Goal: Contribute content: Contribute content

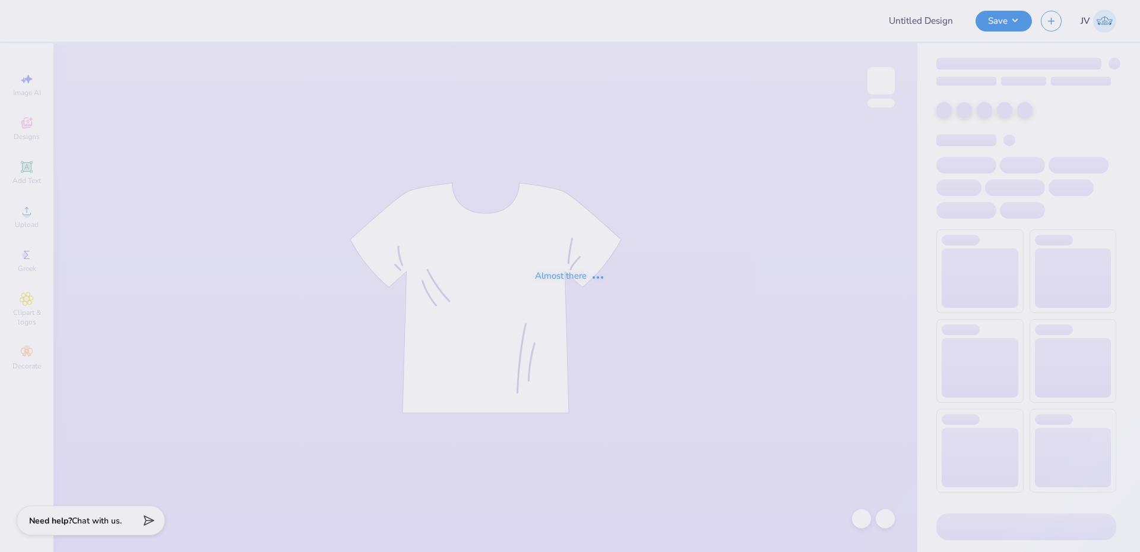
type input "Theta Xi Fall Rush 2"
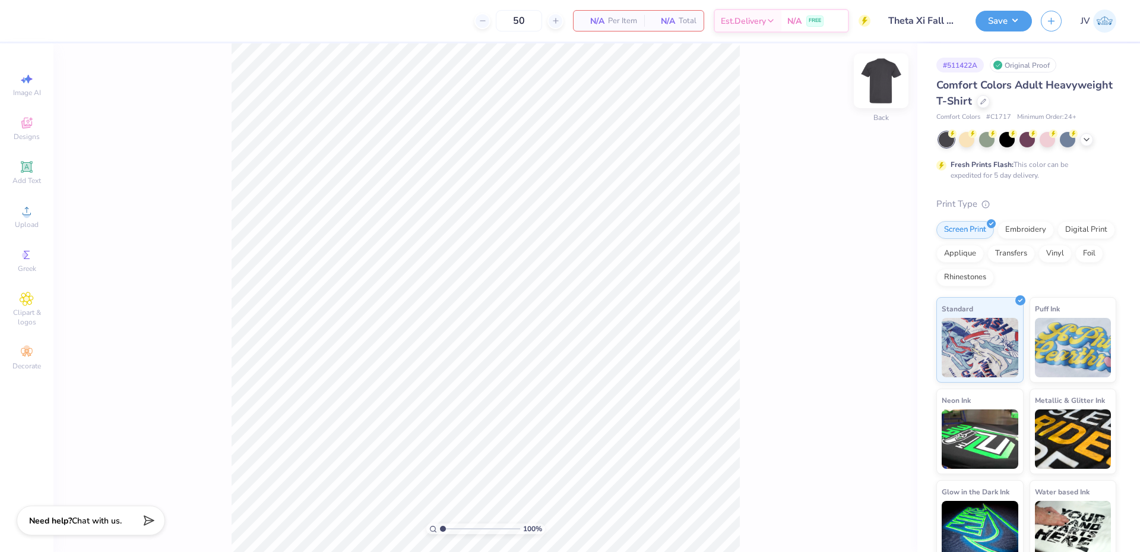
click at [880, 73] on img at bounding box center [882, 81] width 48 height 48
click at [33, 217] on icon at bounding box center [27, 211] width 14 height 14
click at [29, 210] on icon at bounding box center [27, 211] width 14 height 14
click at [29, 218] on div "Upload" at bounding box center [27, 216] width 42 height 35
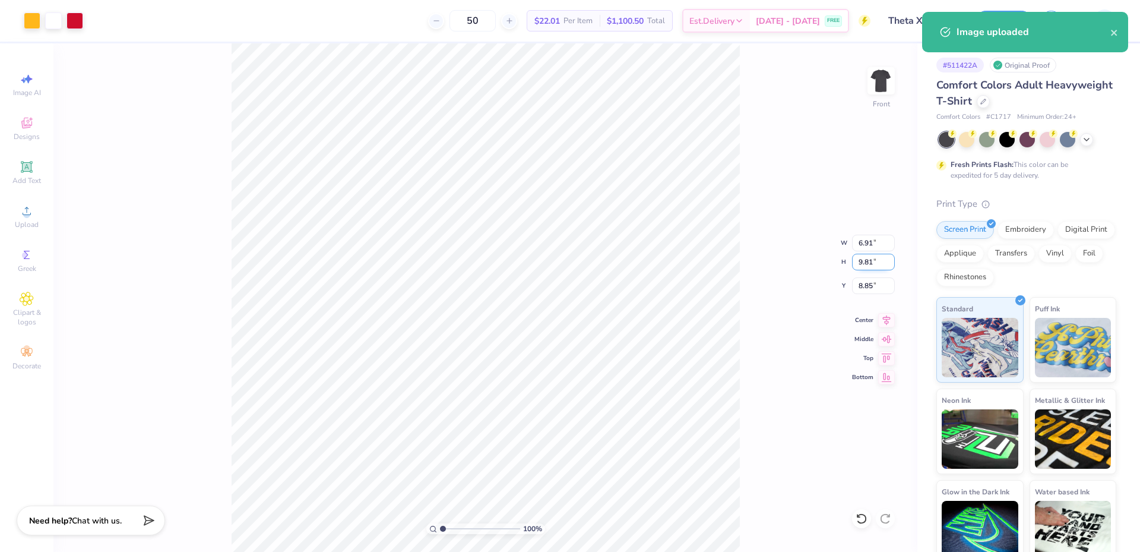
click at [864, 269] on input "9.81" at bounding box center [873, 262] width 43 height 17
type input "15"
type input "10.57"
type input "15.00"
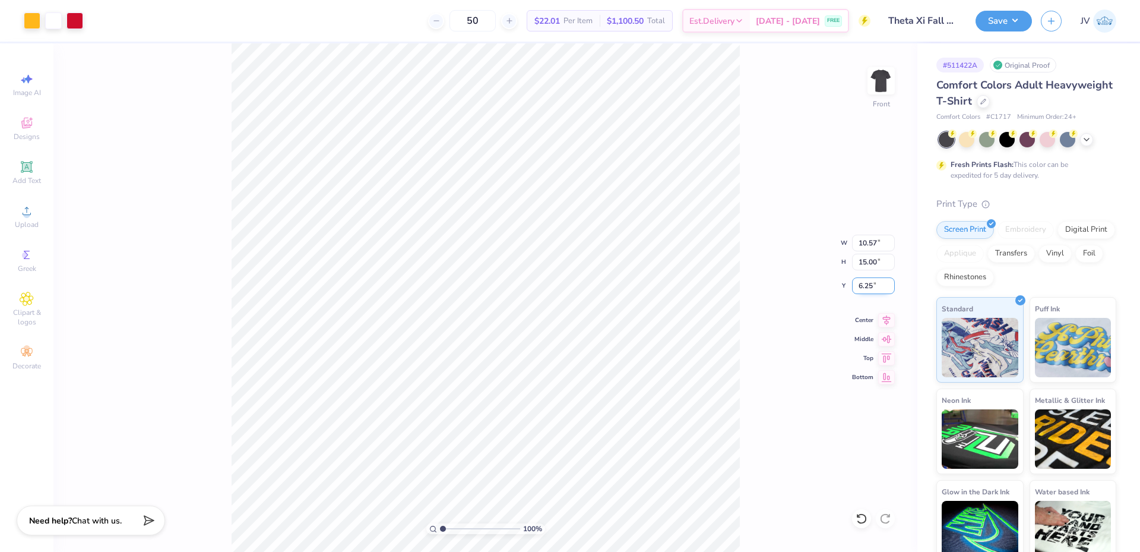
click at [866, 287] on input "6.25" at bounding box center [873, 285] width 43 height 17
type input "3.00"
click at [766, 413] on div "100 % Front W 10.57 10.57 " H 15.00 15.00 " Y 3.00 3.00 " Center Middle Top Bot…" at bounding box center [485, 297] width 864 height 508
click at [883, 85] on img at bounding box center [882, 81] width 48 height 48
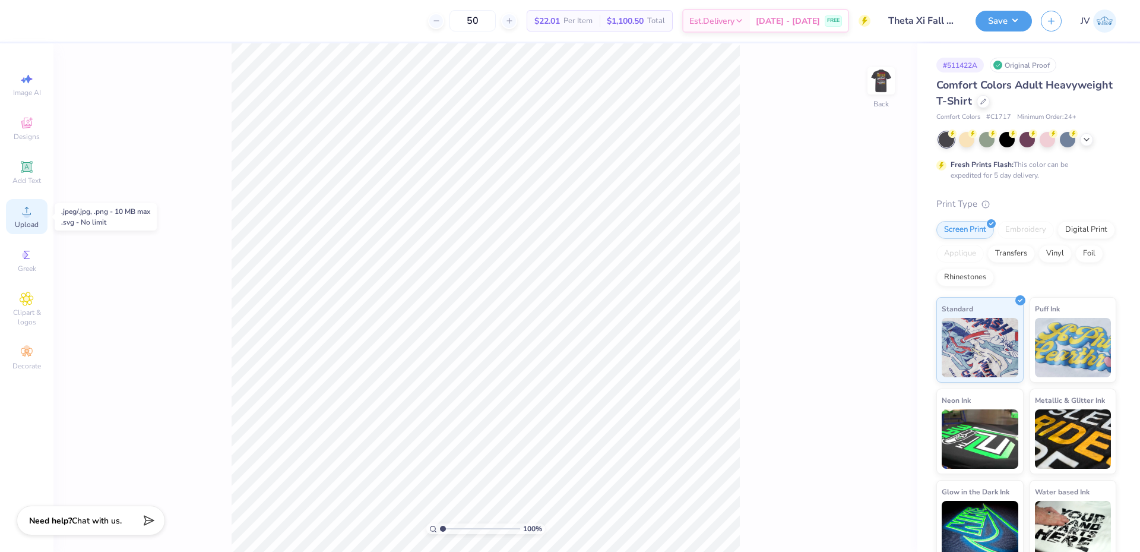
click at [29, 207] on icon at bounding box center [27, 211] width 14 height 14
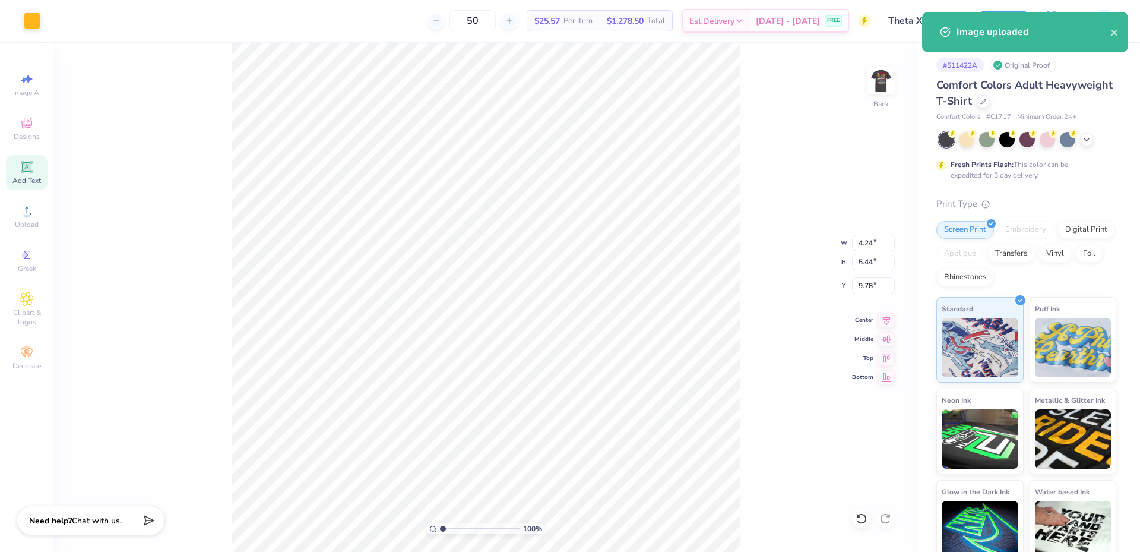
click at [28, 175] on div "Add Text" at bounding box center [27, 172] width 42 height 35
type input "5.59"
type input "1.62"
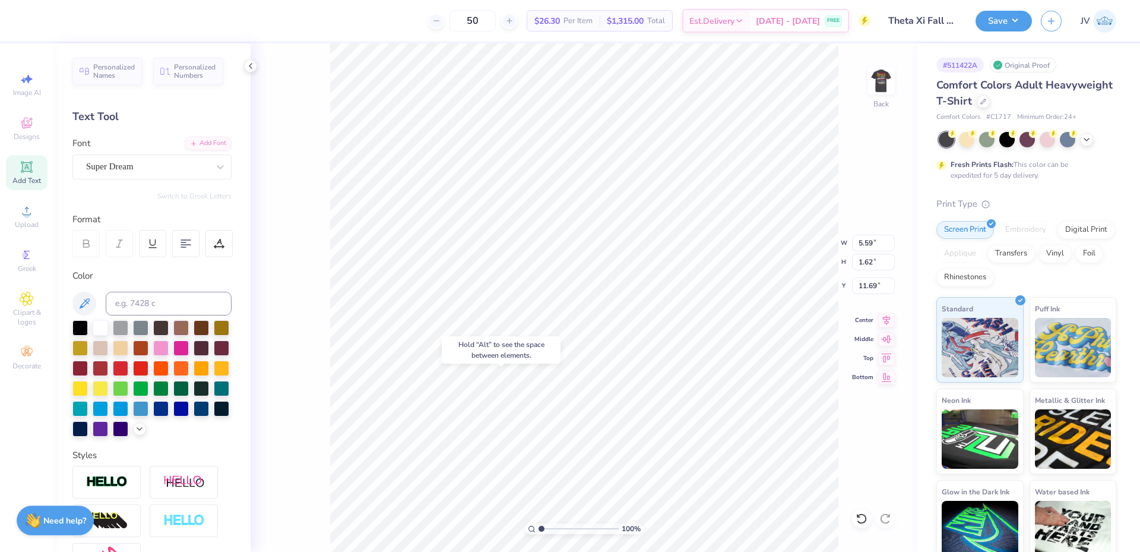
type input "16.13"
click at [200, 141] on div "Add Font" at bounding box center [208, 142] width 47 height 14
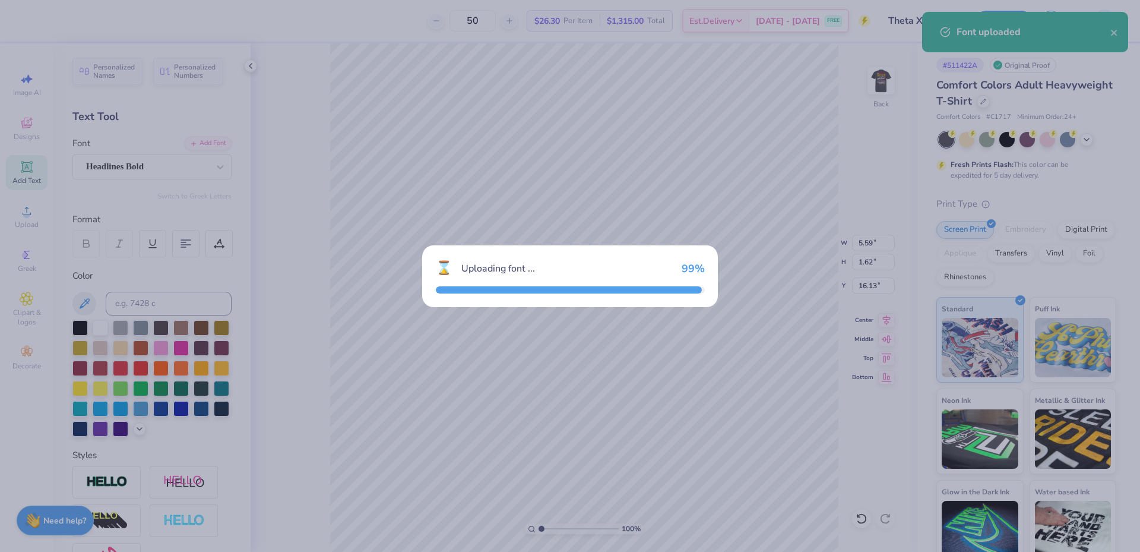
type input "3.90"
type input "1.69"
type input "16.10"
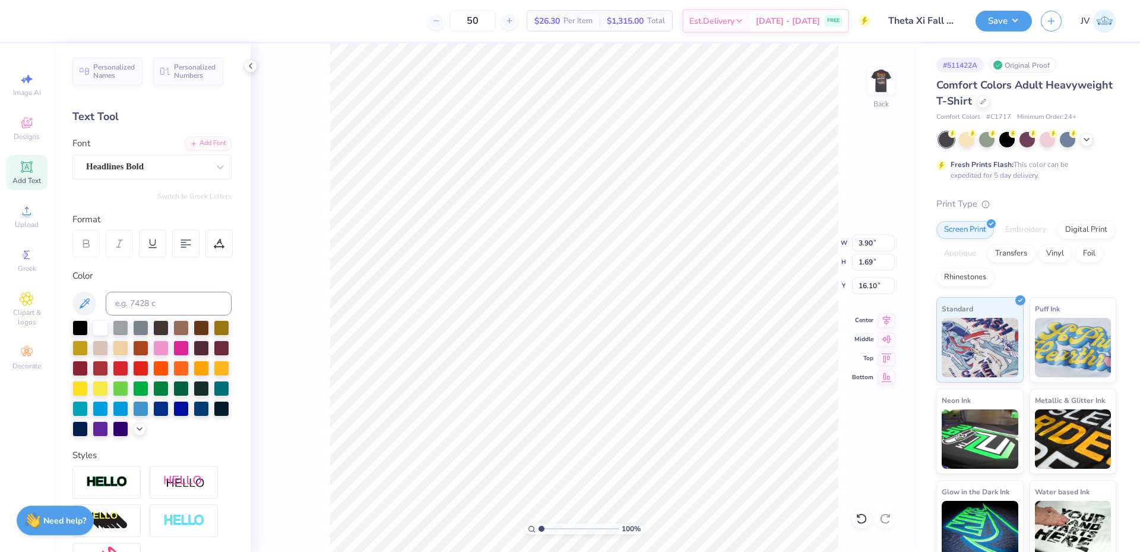
scroll to position [10, 4]
type textarea "FALL RUSH 2025"
click at [858, 244] on input "13.21" at bounding box center [873, 243] width 43 height 17
click at [128, 305] on input at bounding box center [169, 304] width 126 height 24
type input "1235"
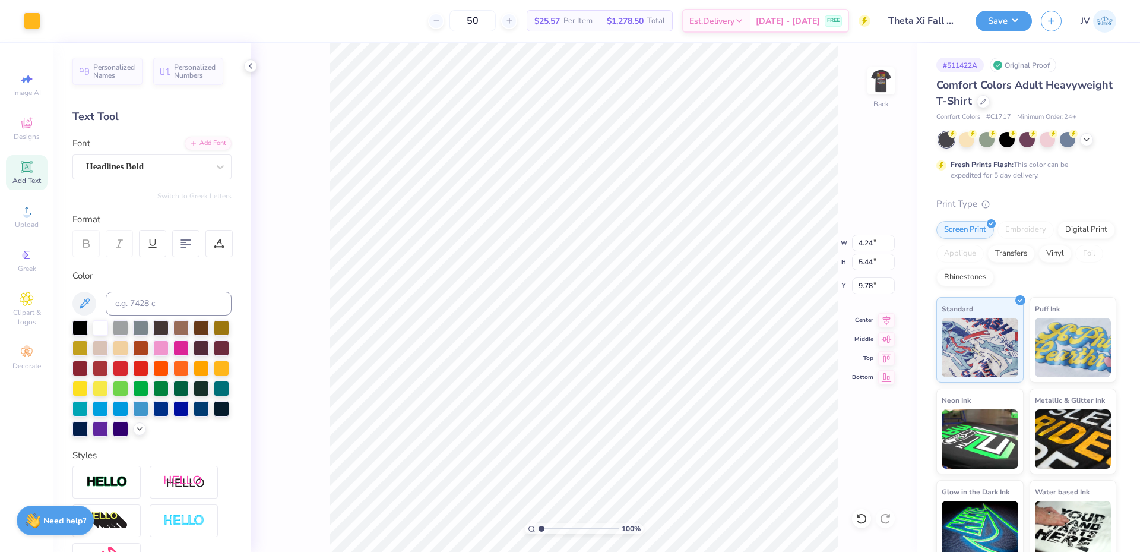
type input "13.21"
type input "1.71"
type input "16.09"
click at [864, 246] on input "13.21" at bounding box center [873, 243] width 43 height 17
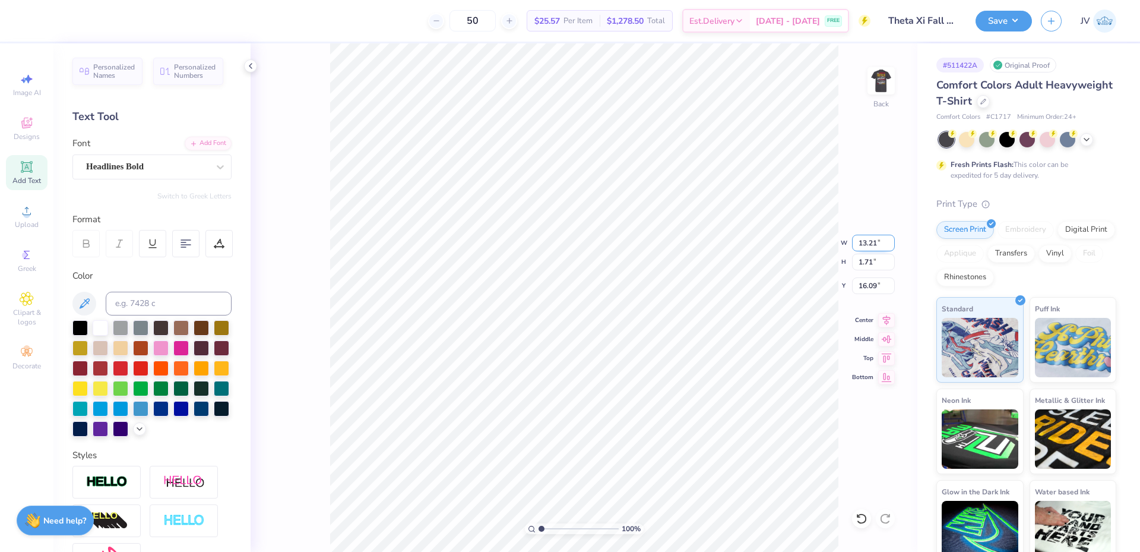
click at [864, 246] on input "13.21" at bounding box center [873, 243] width 43 height 17
type input "5.00"
type input "0.65"
type input "16.62"
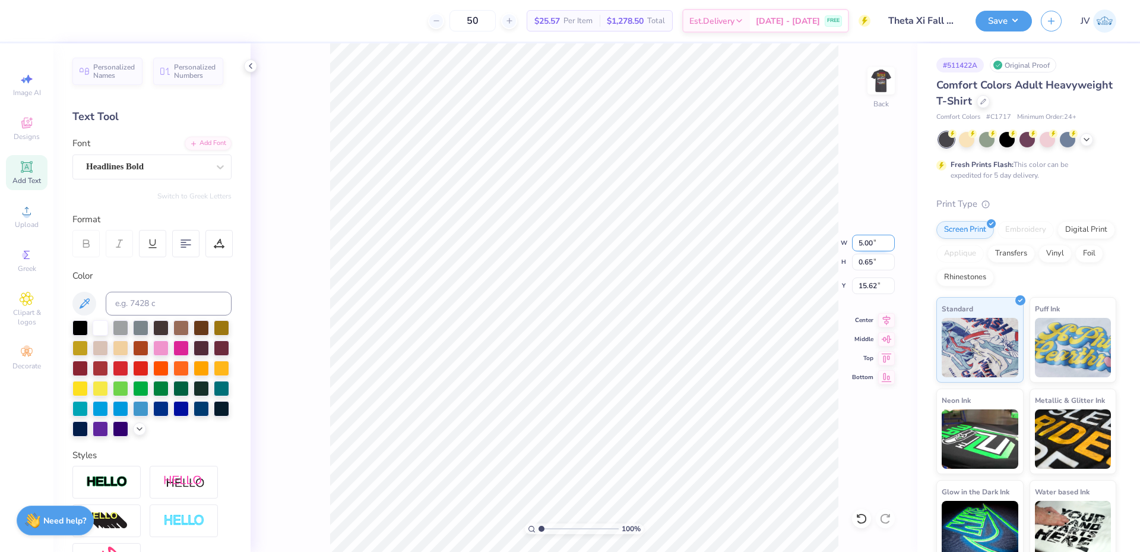
click at [867, 245] on input "5.00" at bounding box center [873, 243] width 43 height 17
type input "6.00"
type input "0.78"
type input "15.55"
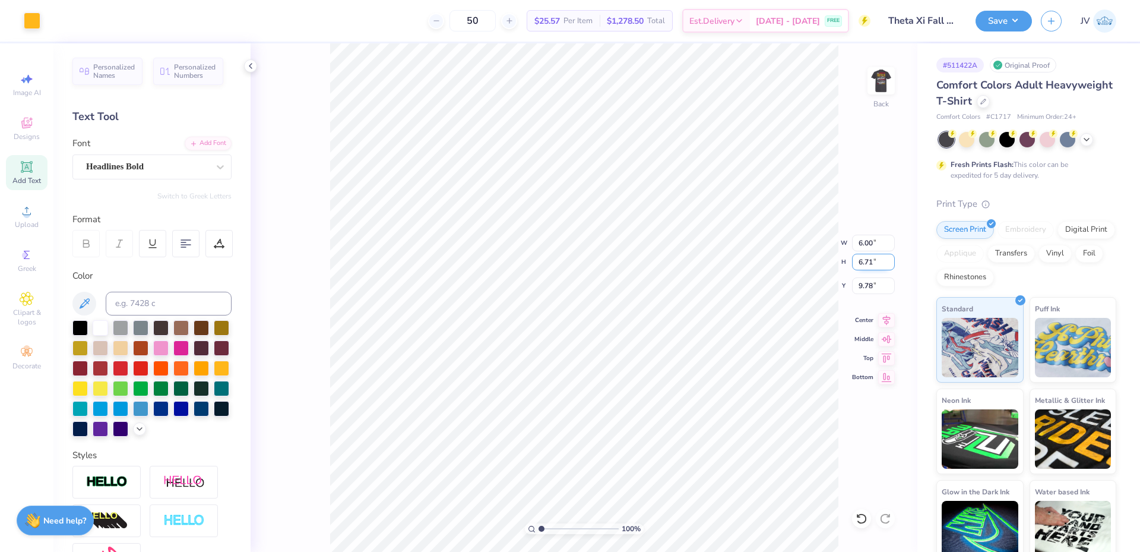
click at [871, 264] on input "6.71" at bounding box center [873, 262] width 43 height 17
type input "3.5"
type input "3.13"
type input "3.50"
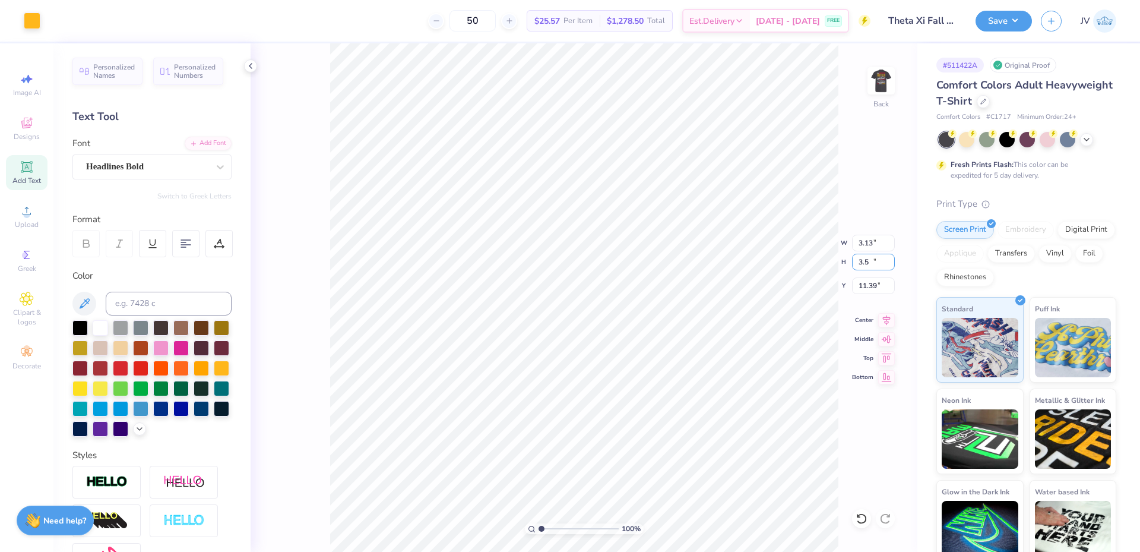
type input "11.39"
click at [617, 423] on li "Group" at bounding box center [626, 421] width 93 height 23
type input "3.00"
click at [886, 77] on img at bounding box center [882, 81] width 48 height 48
click at [31, 213] on icon at bounding box center [27, 211] width 14 height 14
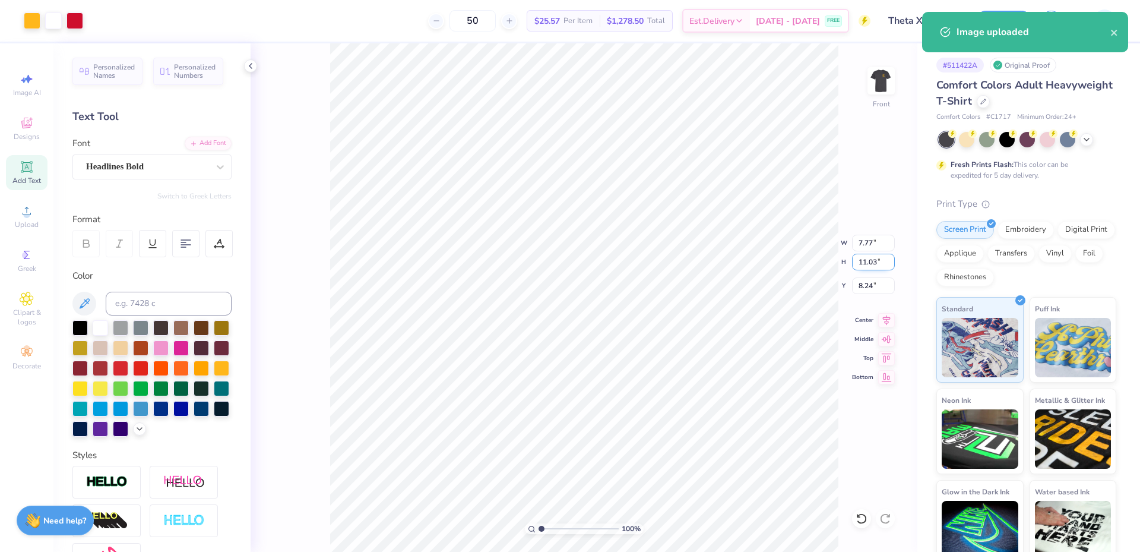
click at [867, 260] on input "11.03" at bounding box center [873, 262] width 43 height 17
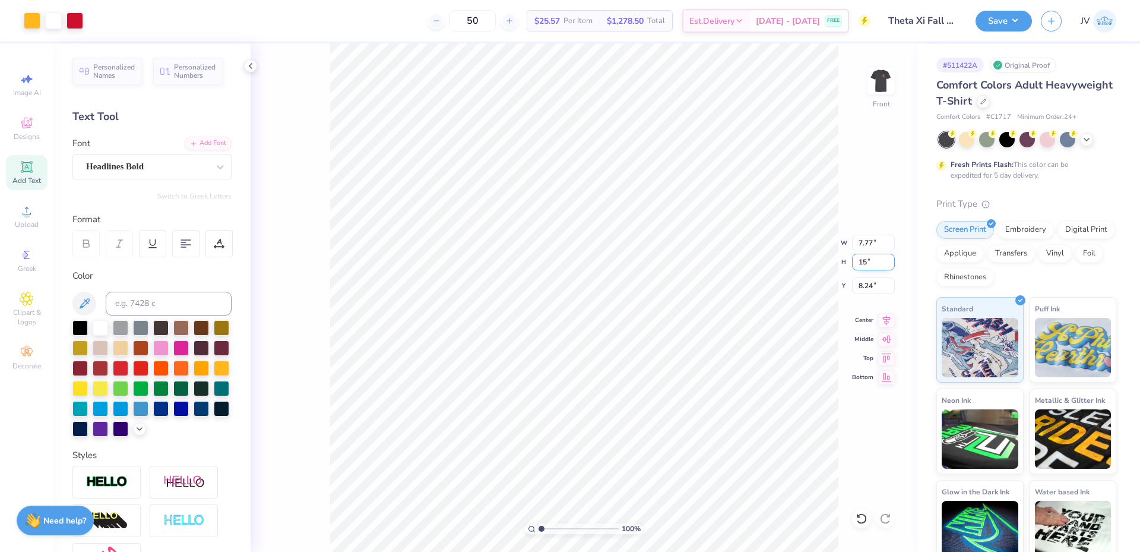
type input "15"
type input "10.57"
type input "15.00"
click at [864, 287] on input "6.25" at bounding box center [873, 285] width 43 height 17
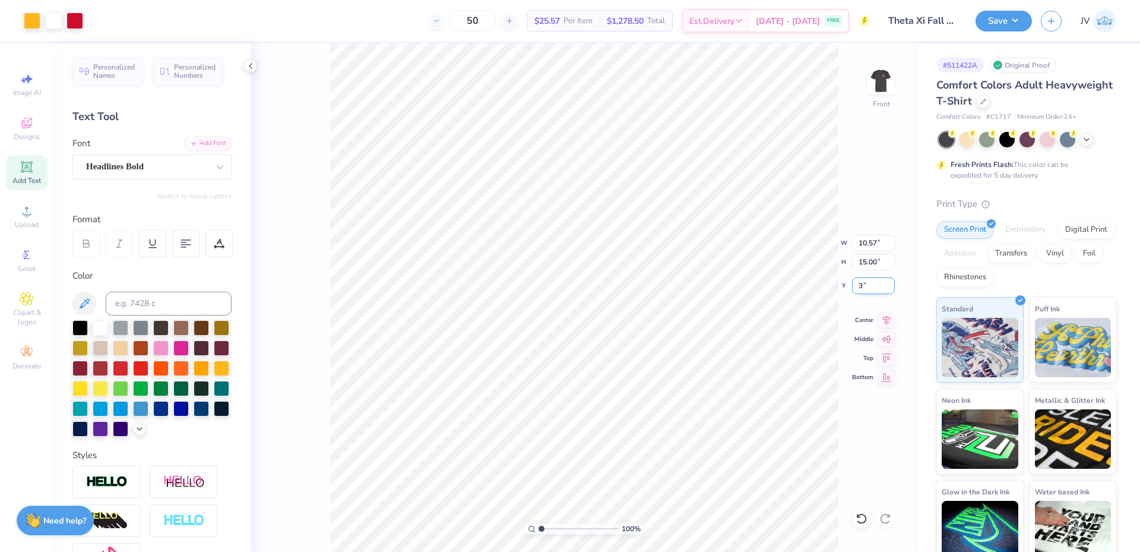
type input "3.00"
click at [878, 74] on img at bounding box center [882, 81] width 48 height 48
click at [878, 74] on img at bounding box center [882, 81] width 24 height 24
click at [987, 20] on button "Save" at bounding box center [1004, 19] width 56 height 21
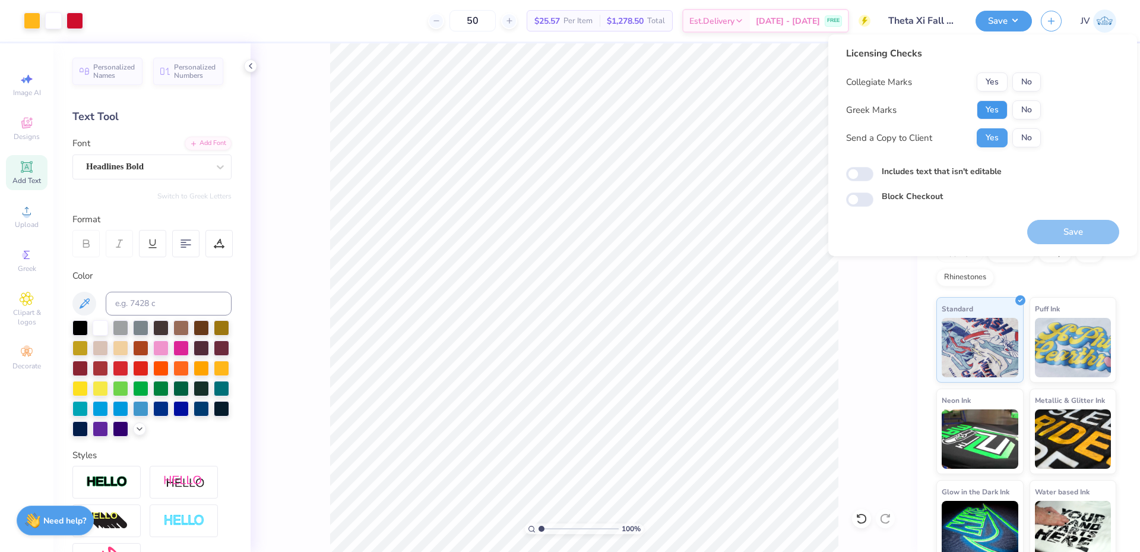
click at [999, 106] on button "Yes" at bounding box center [992, 109] width 31 height 19
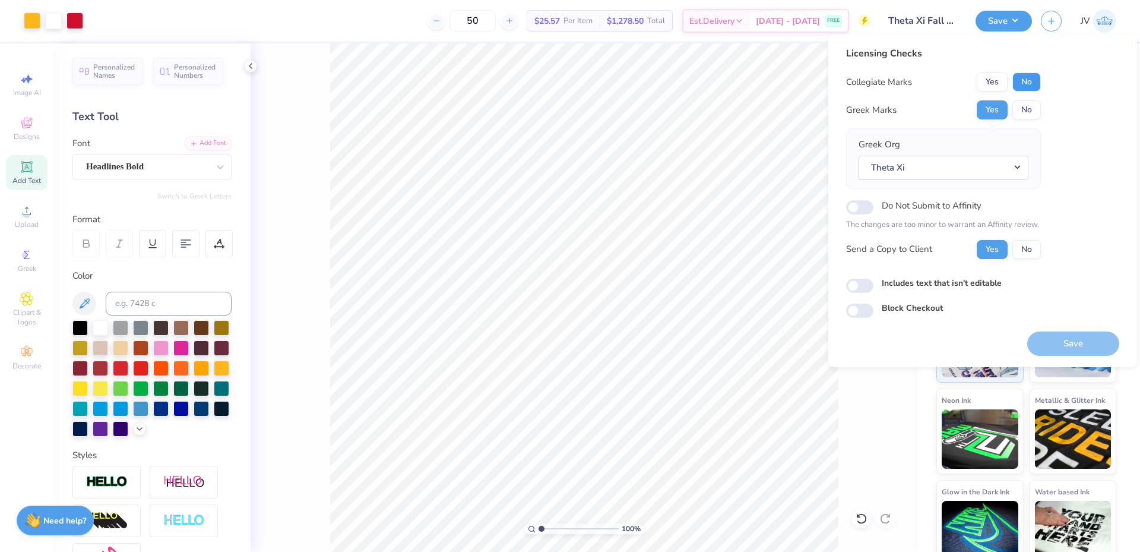
click at [1023, 82] on button "No" at bounding box center [1027, 81] width 29 height 19
click at [1051, 340] on button "Save" at bounding box center [1073, 343] width 92 height 24
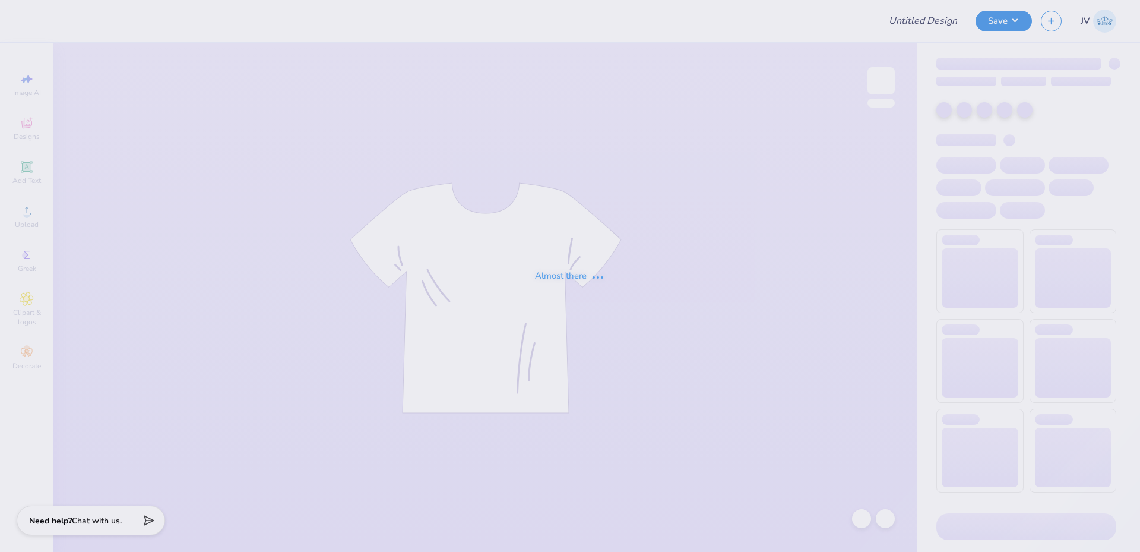
type input "Theta Xi Fall Rush 2"
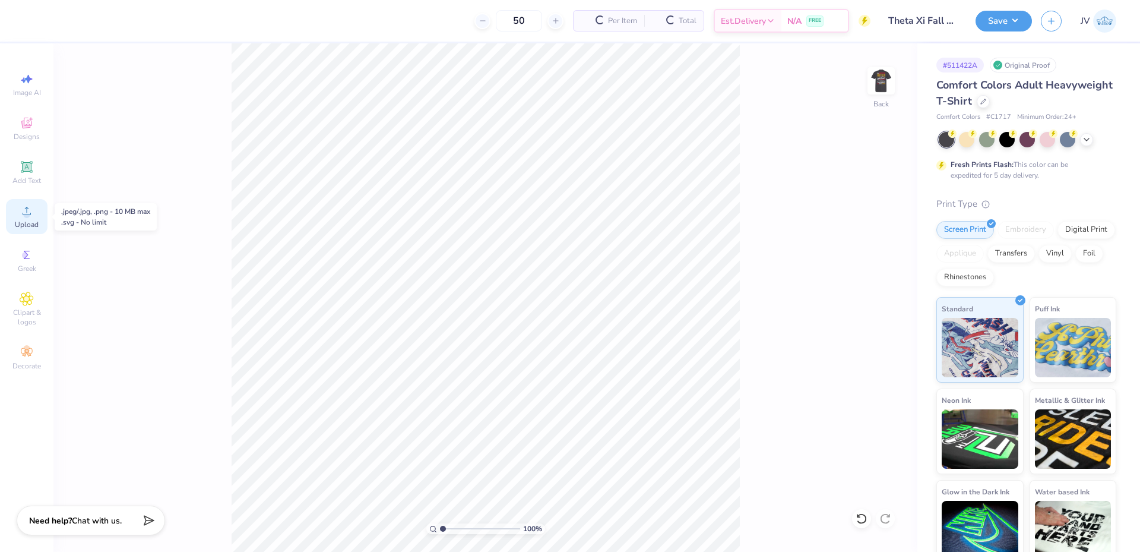
click at [26, 211] on icon at bounding box center [27, 211] width 14 height 14
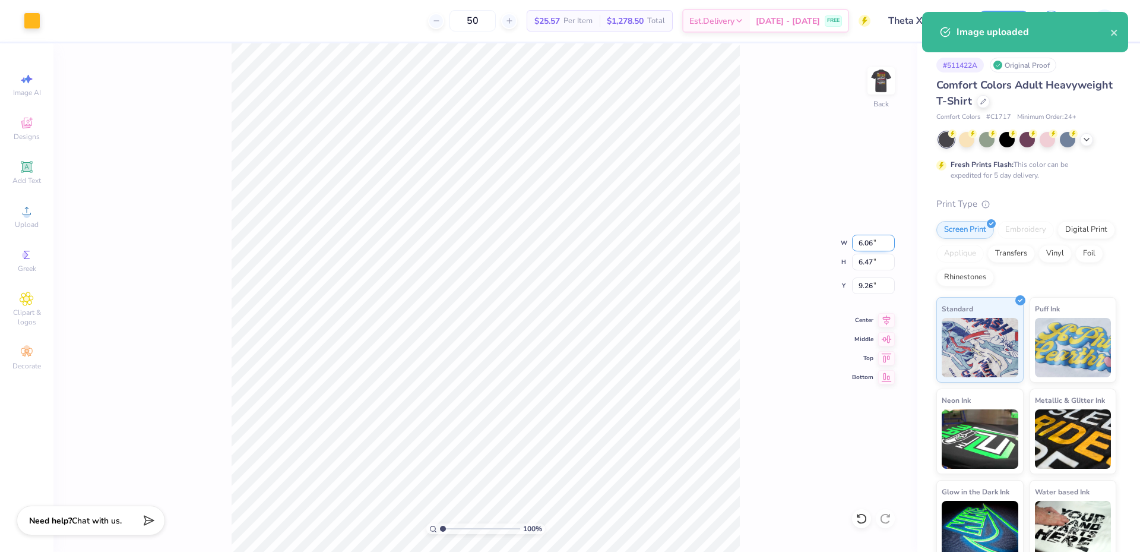
click at [864, 242] on input "6.06" at bounding box center [873, 243] width 43 height 17
click at [863, 265] on input "6.47" at bounding box center [873, 262] width 43 height 17
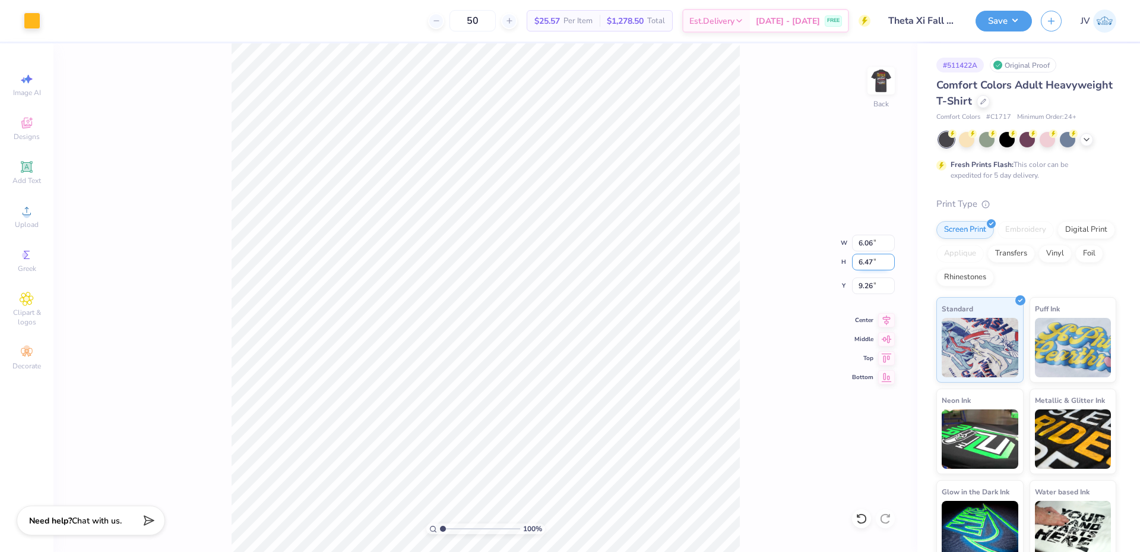
click at [863, 265] on input "6.47" at bounding box center [873, 262] width 43 height 17
type input "3.50"
type input "3.28"
click at [874, 289] on input "10.75" at bounding box center [873, 285] width 43 height 17
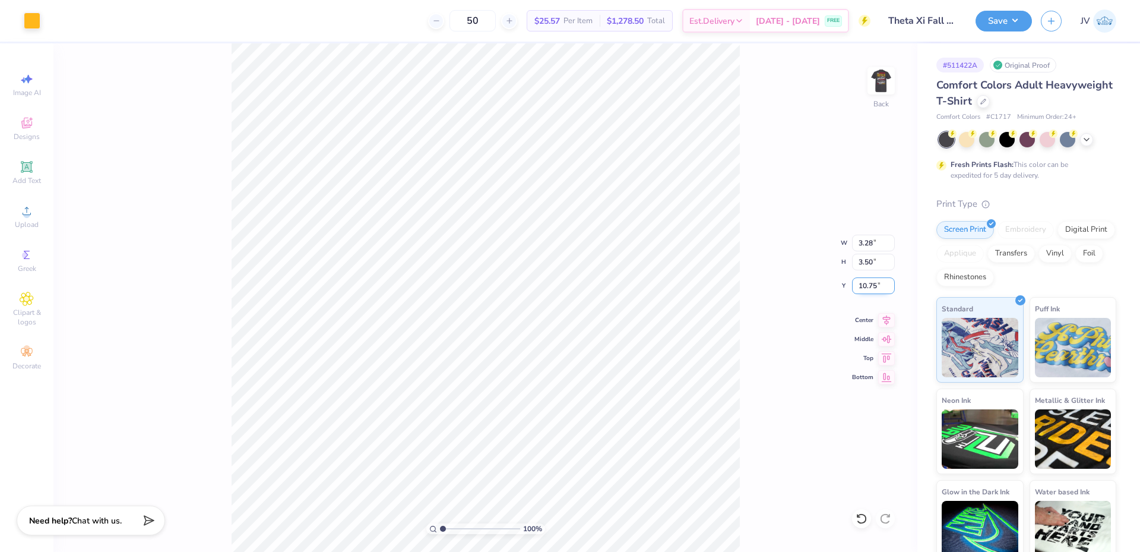
click at [874, 289] on input "10.75" at bounding box center [873, 285] width 43 height 17
type input "3.00"
click at [1010, 12] on button "Save" at bounding box center [1004, 19] width 56 height 21
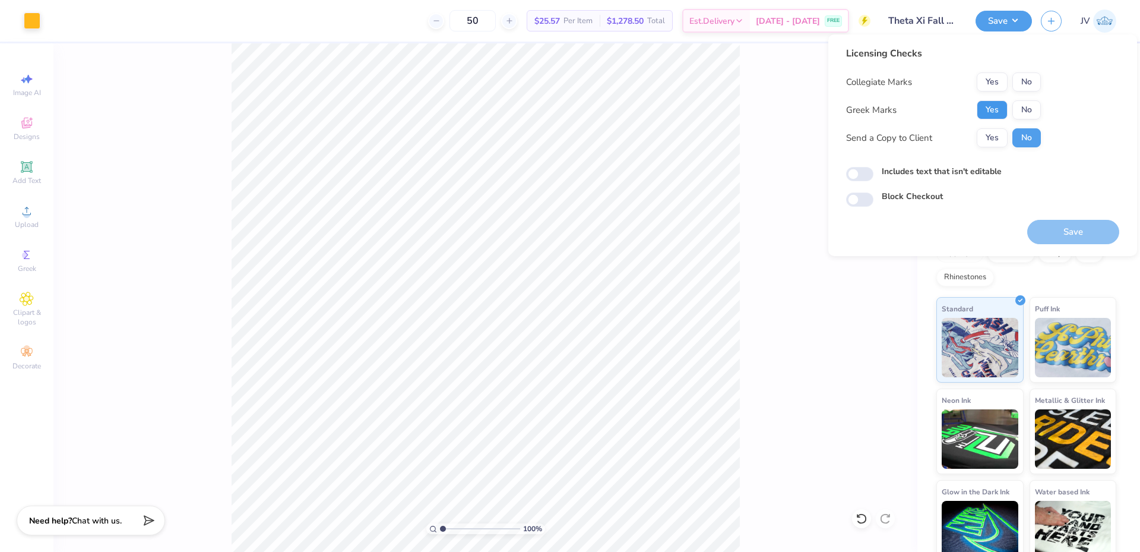
click at [992, 104] on button "Yes" at bounding box center [992, 109] width 31 height 19
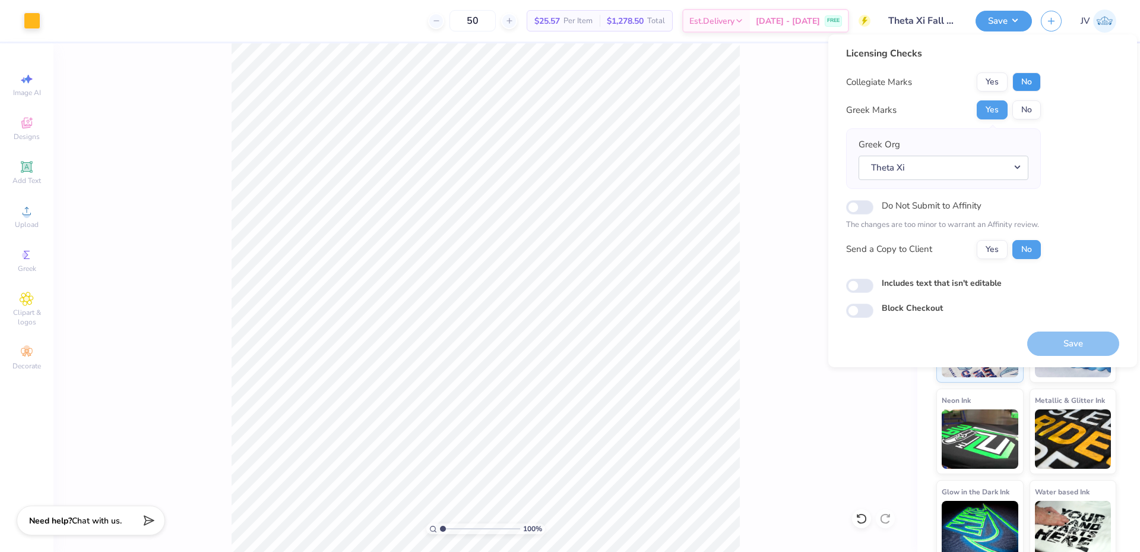
click at [1020, 82] on button "No" at bounding box center [1027, 81] width 29 height 19
click at [1077, 338] on button "Save" at bounding box center [1073, 343] width 92 height 24
